Goal: Task Accomplishment & Management: Manage account settings

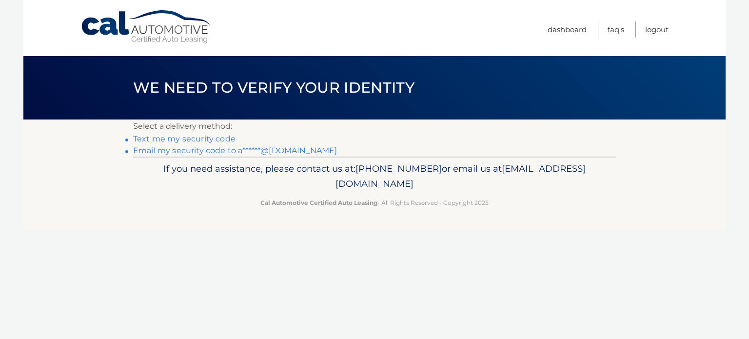
click at [185, 138] on link "Text me my security code" at bounding box center [184, 138] width 102 height 9
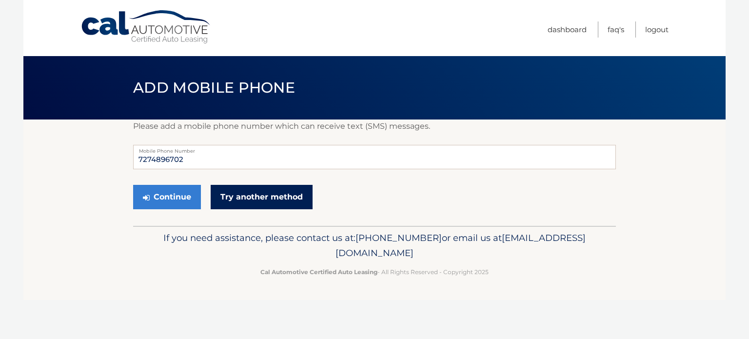
click at [236, 195] on link "Try another method" at bounding box center [262, 197] width 102 height 24
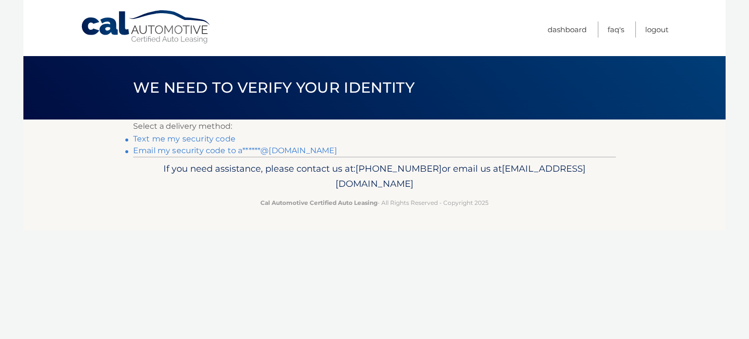
click at [217, 151] on link "Email my security code to a******@[DOMAIN_NAME]" at bounding box center [235, 150] width 204 height 9
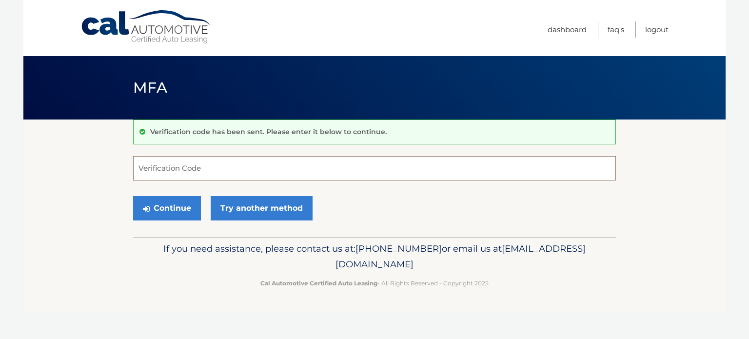
click at [178, 165] on input "Verification Code" at bounding box center [374, 168] width 483 height 24
paste input "300411"
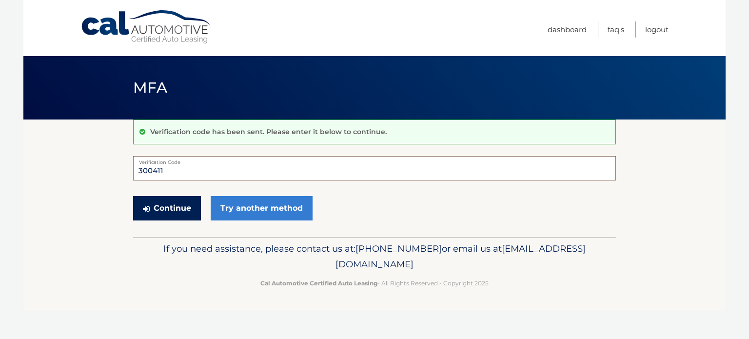
type input "300411"
click at [162, 206] on button "Continue" at bounding box center [167, 208] width 68 height 24
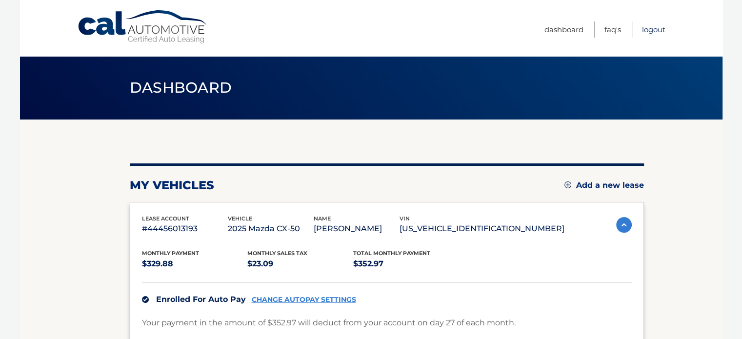
click at [656, 27] on link "Logout" at bounding box center [653, 29] width 23 height 16
